Goal: Navigation & Orientation: Find specific page/section

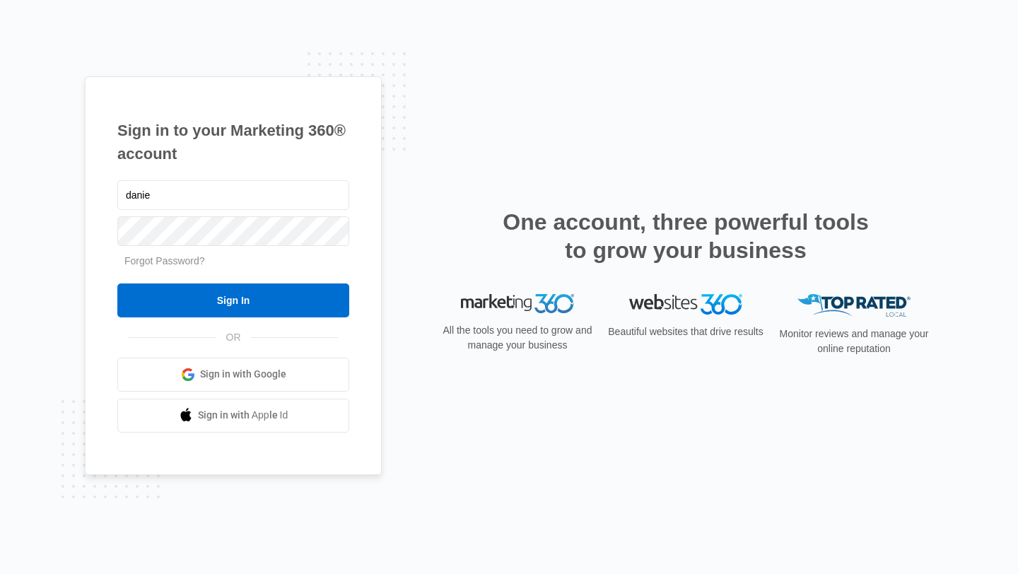
type input "[EMAIL_ADDRESS][DOMAIN_NAME]"
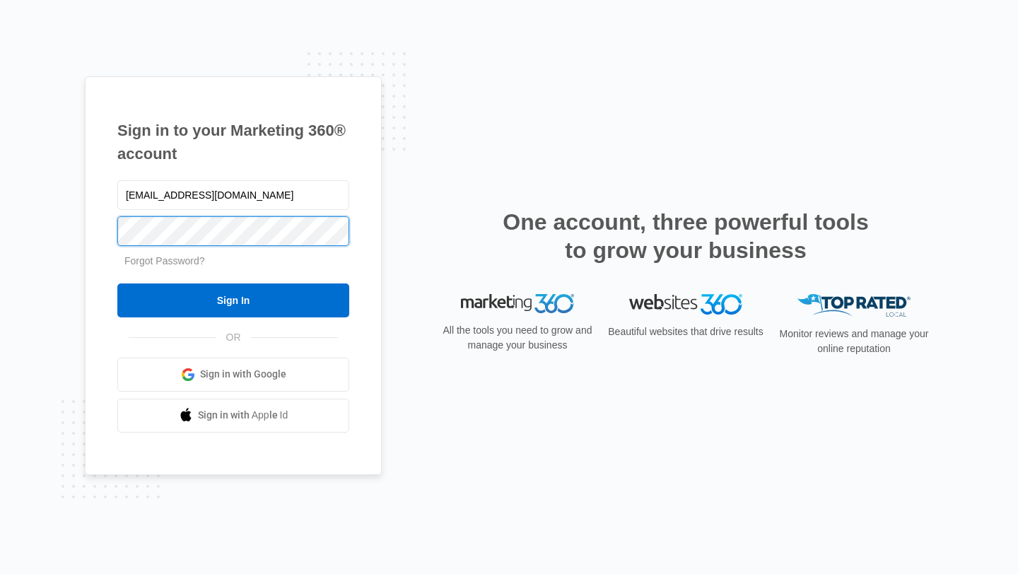
click at [117, 284] on input "Sign In" at bounding box center [233, 301] width 232 height 34
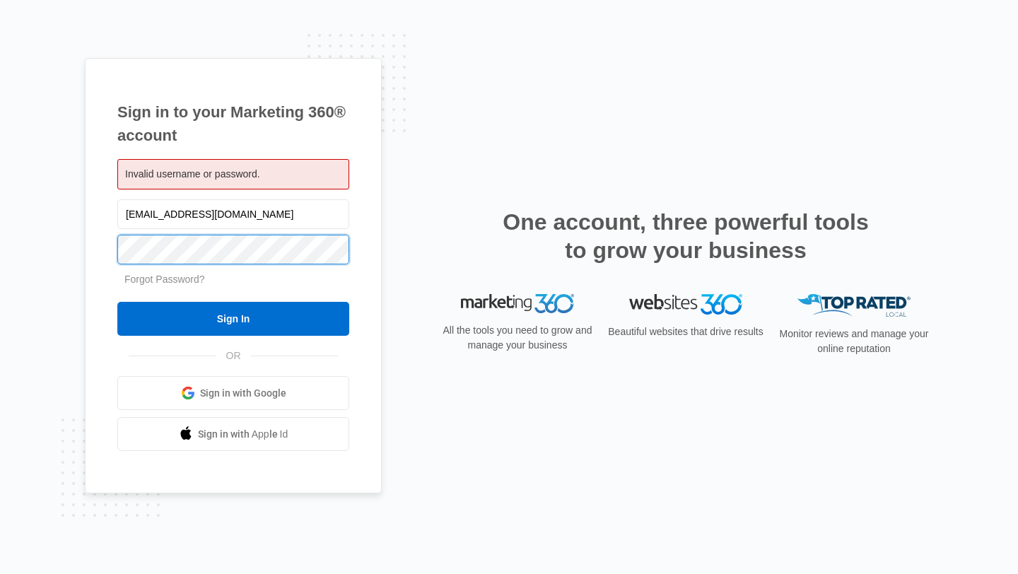
click at [117, 302] on input "Sign In" at bounding box center [233, 319] width 232 height 34
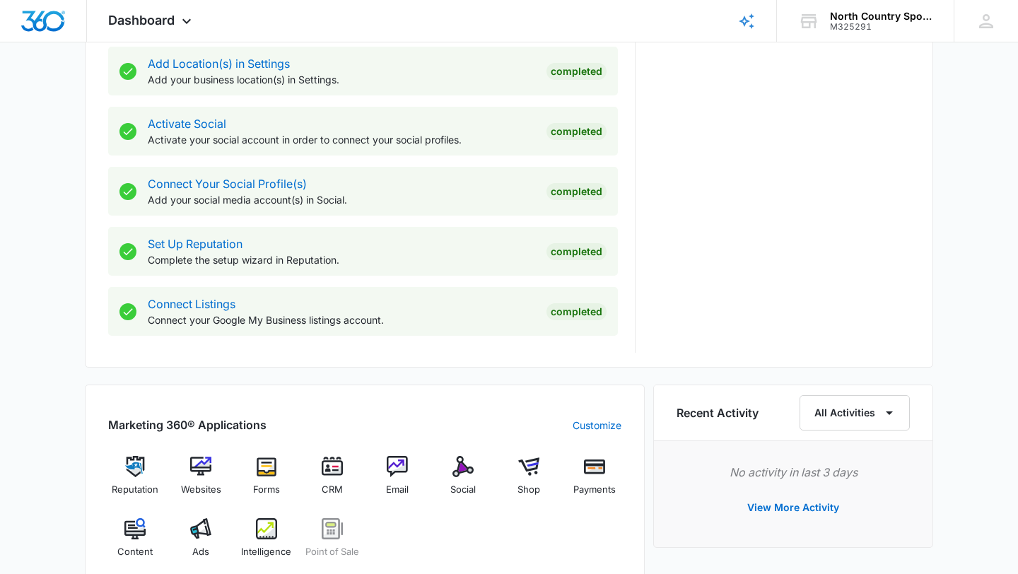
scroll to position [881, 0]
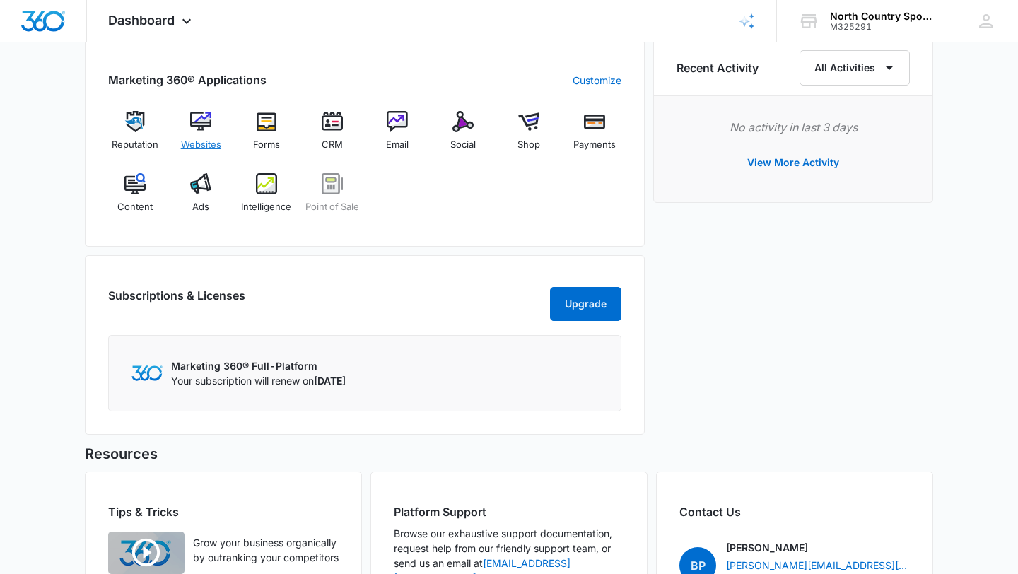
click at [223, 126] on div "Websites" at bounding box center [201, 136] width 54 height 51
